Goal: Task Accomplishment & Management: Use online tool/utility

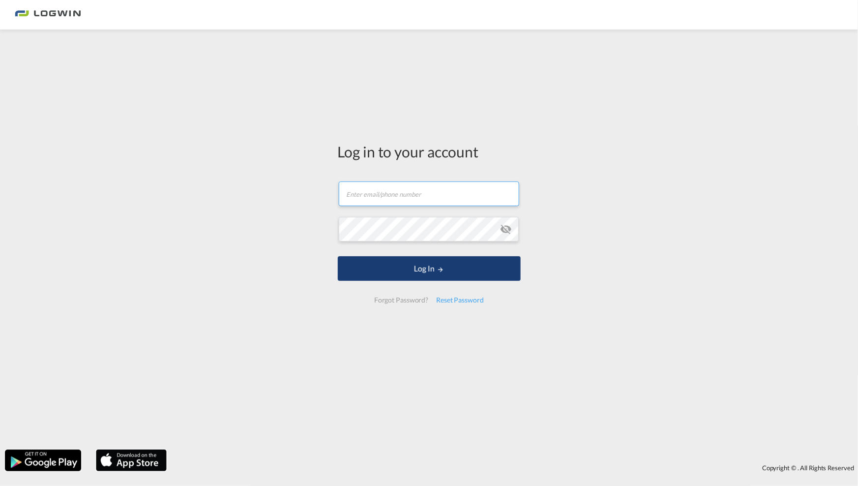
type input "[EMAIL_ADDRESS][PERSON_NAME][DOMAIN_NAME]"
click at [416, 268] on button "Log In" at bounding box center [429, 268] width 183 height 25
